Goal: Task Accomplishment & Management: Manage account settings

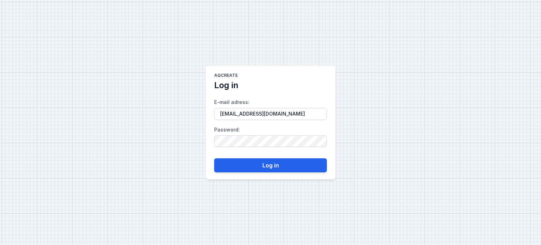
type input "[EMAIL_ADDRESS][DOMAIN_NAME]"
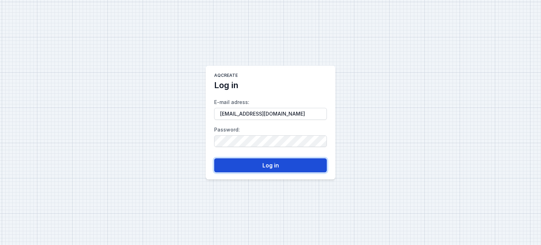
click at [289, 163] on button "Log in" at bounding box center [270, 165] width 113 height 14
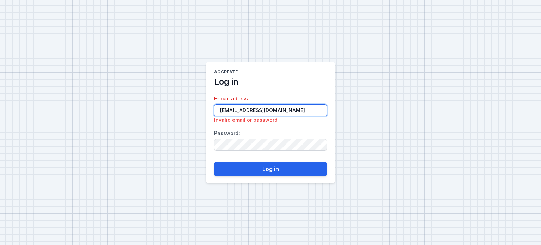
click at [219, 109] on input "[EMAIL_ADDRESS][DOMAIN_NAME]" at bounding box center [270, 110] width 113 height 12
drag, startPoint x: 316, startPoint y: 108, endPoint x: 312, endPoint y: 110, distance: 4.6
click at [316, 108] on input "[EMAIL_ADDRESS][DOMAIN_NAME]" at bounding box center [270, 110] width 113 height 12
click at [214, 162] on button "Log in" at bounding box center [270, 169] width 113 height 14
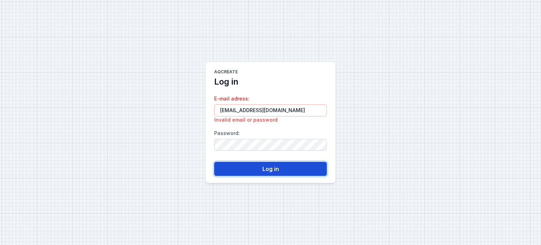
click at [278, 167] on button "Log in" at bounding box center [270, 169] width 113 height 14
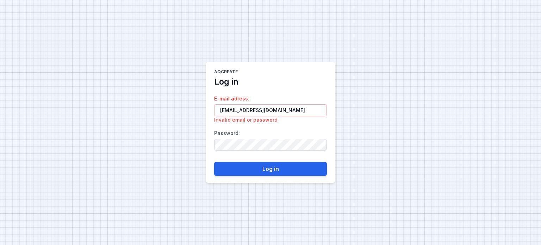
click at [336, 104] on div "AQcreate Log in E-mail adress : [EMAIL_ADDRESS][DOMAIN_NAME] Invalid email or p…" at bounding box center [270, 122] width 541 height 245
